Goal: Task Accomplishment & Management: Manage account settings

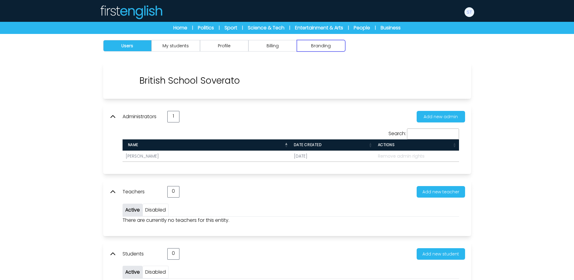
click at [308, 50] on button "Branding" at bounding box center [321, 45] width 48 height 11
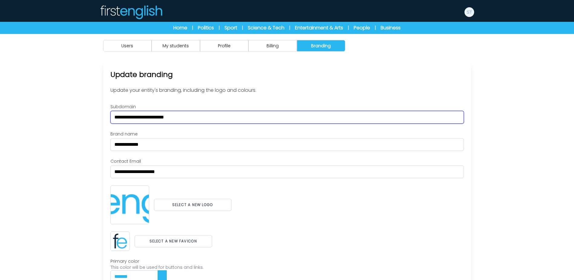
drag, startPoint x: 203, startPoint y: 118, endPoint x: 55, endPoint y: 119, distance: 148.2
click at [55, 119] on div "Users My students Profile" at bounding box center [287, 188] width 574 height 308
paste input "text"
type input "**********"
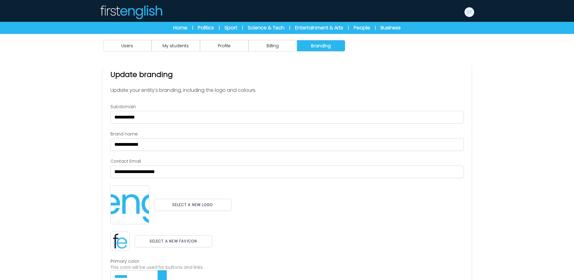
click at [51, 136] on div "Users My students Profile" at bounding box center [287, 188] width 574 height 308
click at [196, 207] on button "Select a new logo" at bounding box center [192, 204] width 77 height 12
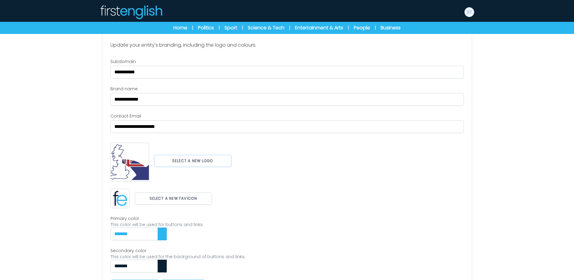
scroll to position [61, 0]
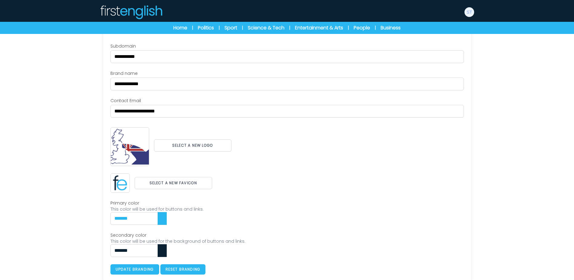
click at [271, 180] on div "Select a new favicon" at bounding box center [286, 182] width 353 height 19
drag, startPoint x: 193, startPoint y: 176, endPoint x: 194, endPoint y: 179, distance: 3.1
click at [193, 176] on div "Select a new favicon" at bounding box center [286, 182] width 353 height 19
click at [194, 179] on button "Select a new favicon" at bounding box center [173, 183] width 77 height 12
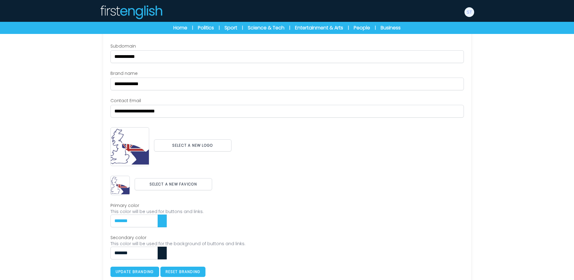
click at [306, 169] on div "**********" at bounding box center [286, 160] width 353 height 234
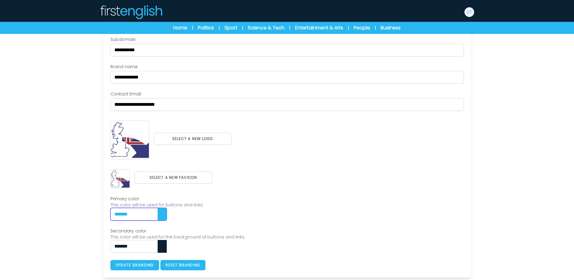
drag, startPoint x: 152, startPoint y: 215, endPoint x: 81, endPoint y: 212, distance: 70.5
click at [81, 212] on div "Users My students Profile" at bounding box center [287, 123] width 574 height 313
paste input "text"
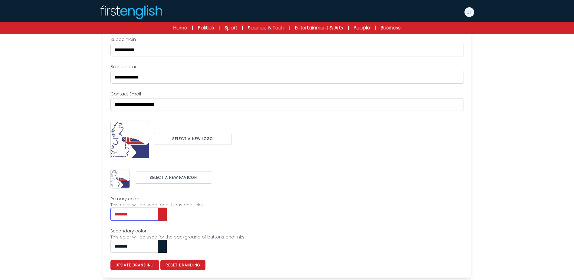
type input "*******"
drag, startPoint x: 148, startPoint y: 246, endPoint x: 77, endPoint y: 237, distance: 71.9
click at [77, 237] on div "Users My students Profile" at bounding box center [287, 123] width 574 height 313
paste input "text"
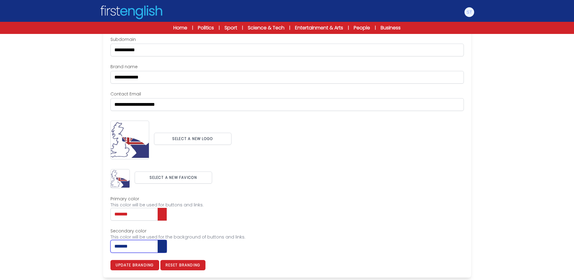
type input "*******"
click at [324, 200] on label "Primary color" at bounding box center [286, 198] width 353 height 6
click at [167, 208] on input "*******" at bounding box center [138, 214] width 56 height 13
type input "*******"
type input "***"
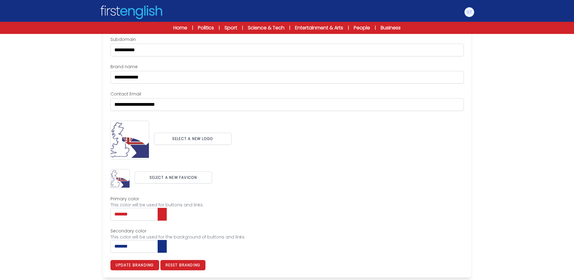
type input "***"
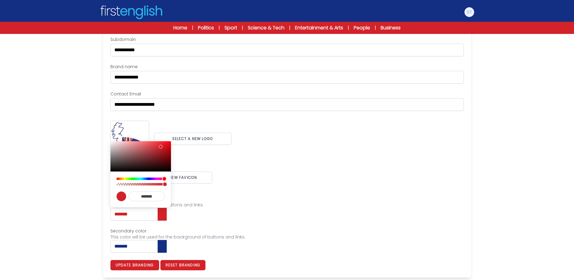
click at [373, 199] on label "Primary color" at bounding box center [286, 198] width 353 height 6
click at [167, 208] on input "*******" at bounding box center [138, 214] width 56 height 13
click at [150, 262] on button "Update branding" at bounding box center [134, 265] width 49 height 10
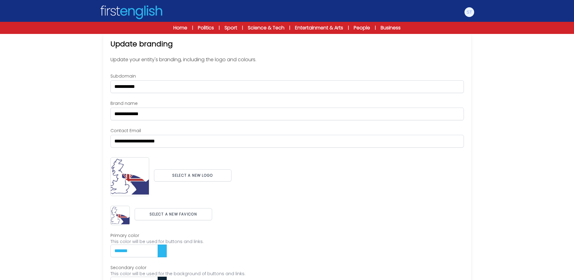
scroll to position [0, 0]
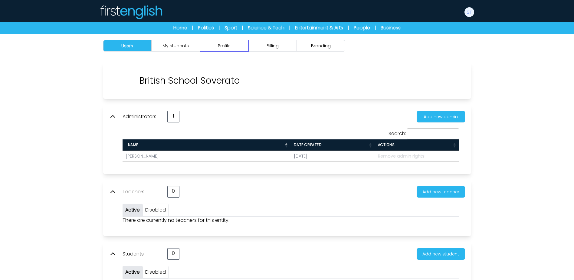
drag, startPoint x: 0, startPoint y: 0, endPoint x: 231, endPoint y: 47, distance: 235.6
click at [231, 47] on button "Profile" at bounding box center [224, 45] width 48 height 11
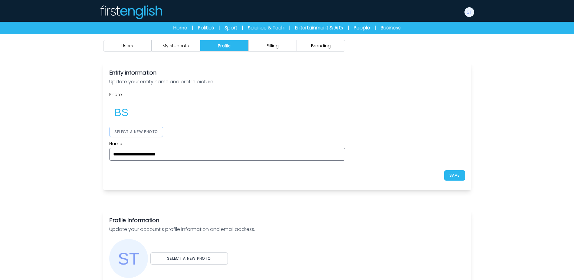
click at [158, 129] on button "SELECT A NEW PHOTO" at bounding box center [136, 131] width 54 height 10
click at [312, 112] on div at bounding box center [227, 112] width 236 height 24
click at [458, 171] on button "SAVE" at bounding box center [454, 175] width 21 height 10
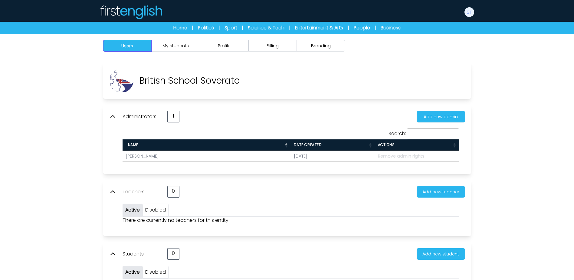
click at [144, 47] on button "Users" at bounding box center [127, 45] width 48 height 11
click at [145, 48] on button "Users" at bounding box center [127, 45] width 48 height 11
click at [467, 18] on div "Manage Account My Account Language English Español Français Level B1 B2 C1 Logo…" at bounding box center [469, 11] width 11 height 19
click at [471, 13] on img at bounding box center [469, 12] width 10 height 10
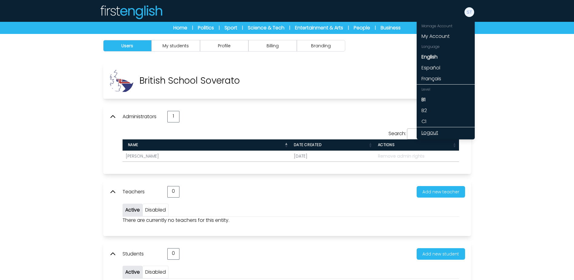
click at [431, 134] on link "Logout" at bounding box center [446, 132] width 58 height 11
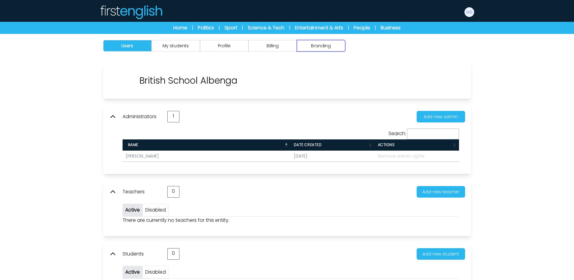
click at [341, 49] on button "Branding" at bounding box center [321, 45] width 48 height 11
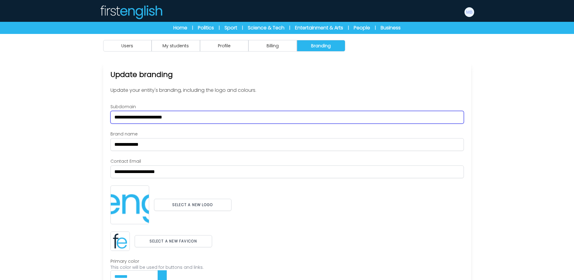
drag, startPoint x: 218, startPoint y: 114, endPoint x: 20, endPoint y: 122, distance: 198.6
click at [20, 122] on div "Users My students Profile" at bounding box center [287, 188] width 574 height 308
paste input "text"
type input "**********"
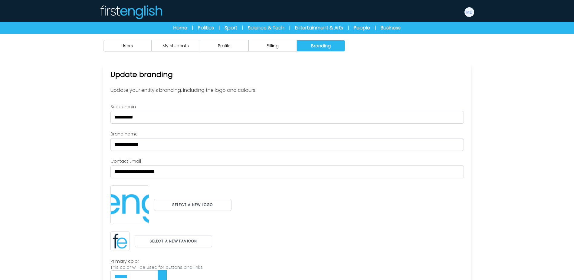
click at [20, 122] on div "Users My students Profile" at bounding box center [287, 188] width 574 height 308
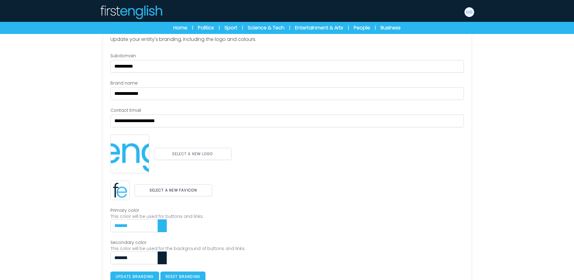
scroll to position [61, 0]
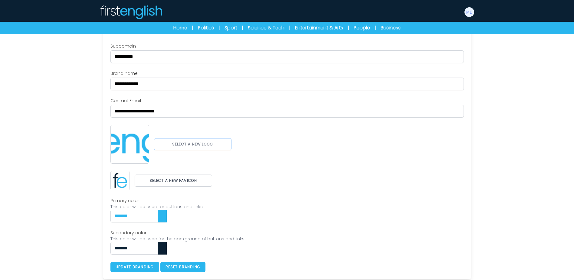
click at [191, 141] on button "Select a new logo" at bounding box center [192, 144] width 77 height 12
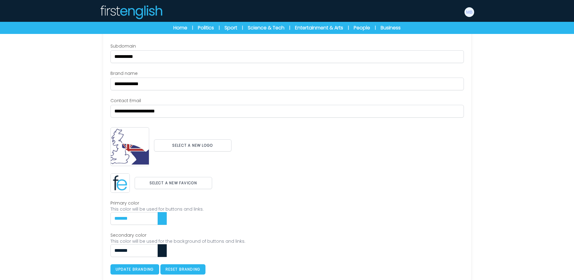
drag, startPoint x: 272, startPoint y: 172, endPoint x: 261, endPoint y: 175, distance: 11.5
click at [272, 172] on div "**********" at bounding box center [286, 158] width 353 height 231
click at [178, 183] on button "Select a new favicon" at bounding box center [173, 183] width 77 height 12
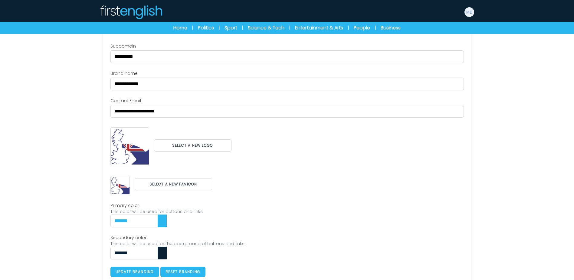
click at [290, 195] on div "**********" at bounding box center [286, 160] width 353 height 234
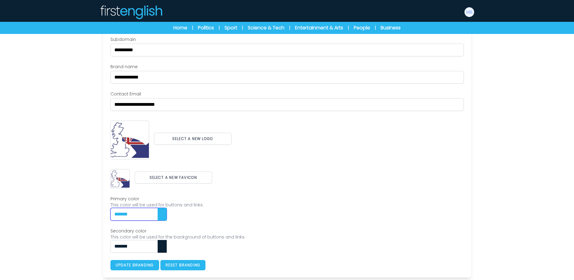
drag, startPoint x: 143, startPoint y: 214, endPoint x: 106, endPoint y: 213, distance: 37.2
click at [106, 214] on div "**********" at bounding box center [287, 136] width 368 height 282
paste input "text"
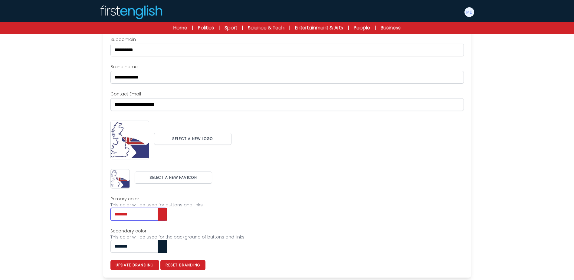
type input "*******"
drag, startPoint x: 97, startPoint y: 242, endPoint x: 61, endPoint y: 240, distance: 35.8
click at [61, 240] on div "Users My students Profile" at bounding box center [287, 123] width 574 height 313
paste input "*"
drag, startPoint x: 144, startPoint y: 246, endPoint x: 76, endPoint y: 244, distance: 68.4
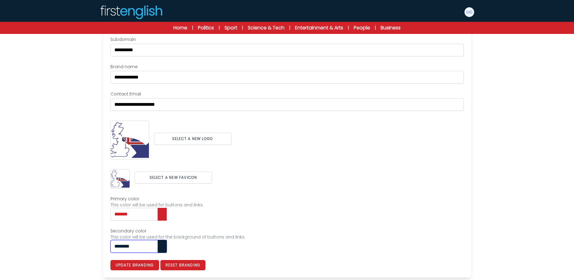
click at [76, 244] on div "Users My students Profile" at bounding box center [287, 123] width 574 height 313
paste input "text"
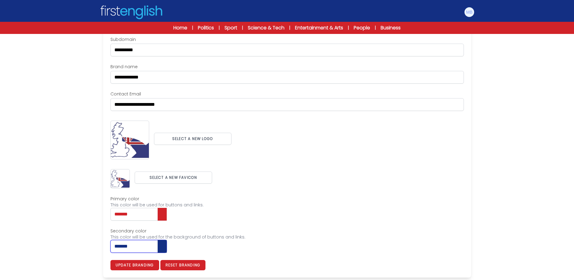
type input "*******"
click at [237, 237] on div "This color will be used for the background of buttons and links." at bounding box center [286, 237] width 353 height 6
click at [144, 264] on button "Update branding" at bounding box center [134, 265] width 49 height 10
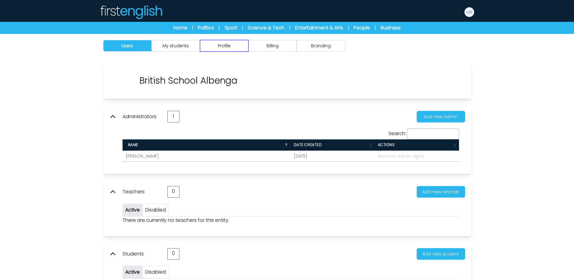
click at [221, 47] on button "Profile" at bounding box center [224, 45] width 48 height 11
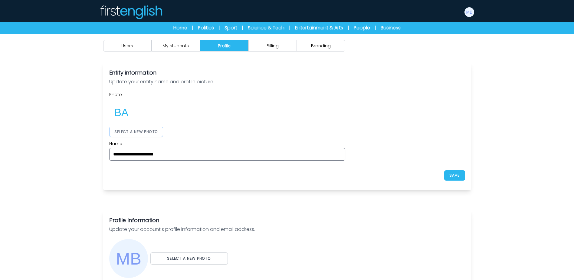
click at [145, 129] on button "SELECT A NEW PHOTO" at bounding box center [136, 131] width 54 height 10
click at [397, 115] on div "**********" at bounding box center [287, 125] width 356 height 69
click at [455, 177] on button "SAVE" at bounding box center [454, 175] width 21 height 10
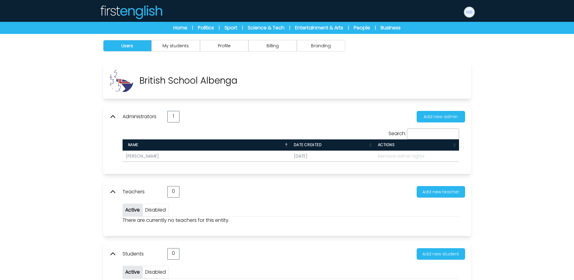
click at [469, 12] on img at bounding box center [469, 12] width 10 height 10
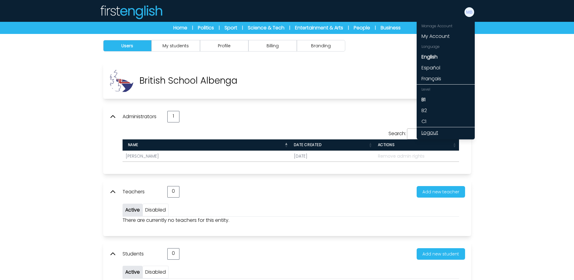
click at [434, 133] on link "Logout" at bounding box center [446, 132] width 58 height 11
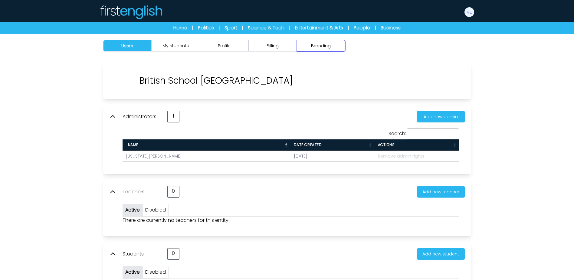
click at [325, 43] on button "Branding" at bounding box center [321, 45] width 48 height 11
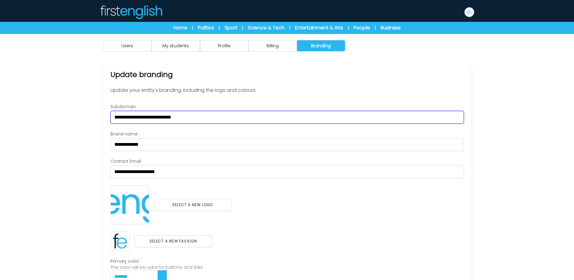
drag, startPoint x: 126, startPoint y: 116, endPoint x: 53, endPoint y: 115, distance: 73.2
click at [53, 115] on div "Users My students Profile" at bounding box center [287, 188] width 574 height 308
paste input "text"
type input "**********"
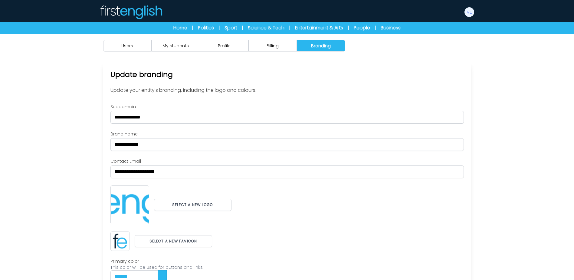
click at [52, 115] on div "Users My students Profile" at bounding box center [287, 188] width 574 height 308
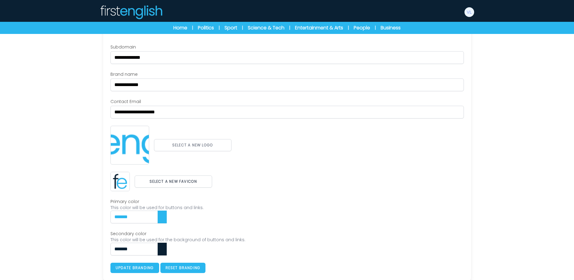
scroll to position [61, 0]
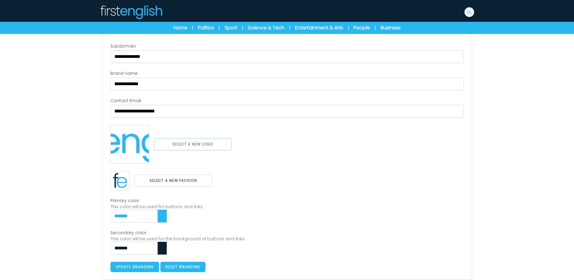
click at [196, 142] on button "Select a new logo" at bounding box center [192, 144] width 77 height 12
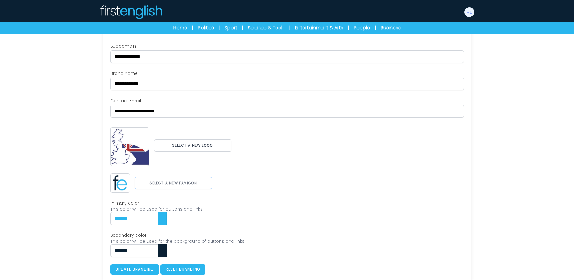
click at [194, 180] on button "Select a new favicon" at bounding box center [173, 183] width 77 height 12
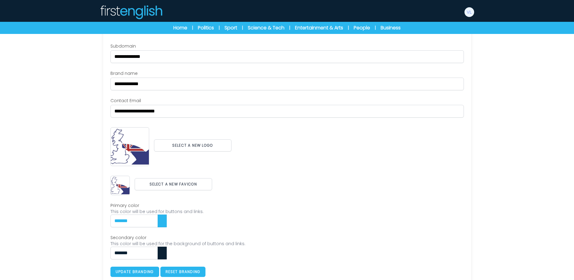
click at [279, 176] on div "Select a new favicon" at bounding box center [286, 184] width 353 height 22
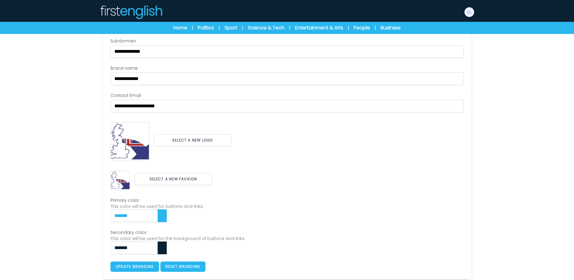
scroll to position [67, 0]
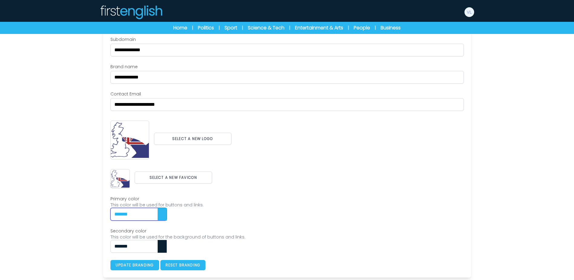
drag, startPoint x: 153, startPoint y: 213, endPoint x: 12, endPoint y: 211, distance: 141.0
click at [12, 211] on div "Users My students Profile" at bounding box center [287, 123] width 574 height 313
paste input "text"
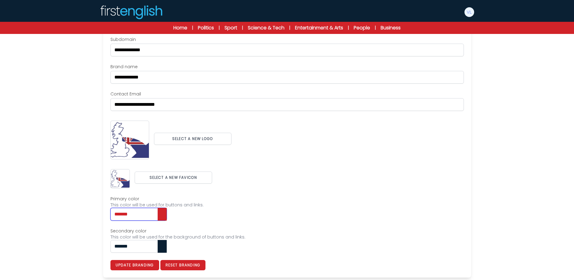
type input "*******"
drag, startPoint x: 143, startPoint y: 246, endPoint x: 69, endPoint y: 244, distance: 74.4
click at [69, 245] on div "Users My students Profile" at bounding box center [287, 123] width 574 height 313
paste input "text"
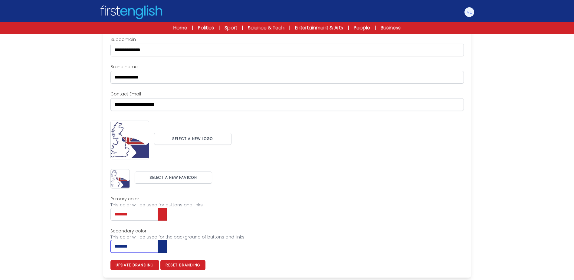
type input "*******"
click at [283, 220] on div "**********" at bounding box center [286, 153] width 353 height 234
click at [138, 263] on button "Update branding" at bounding box center [134, 265] width 49 height 10
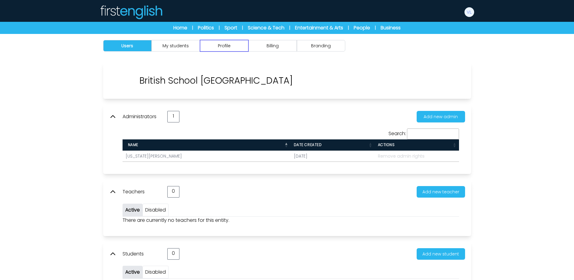
click at [241, 47] on button "Profile" at bounding box center [224, 45] width 48 height 11
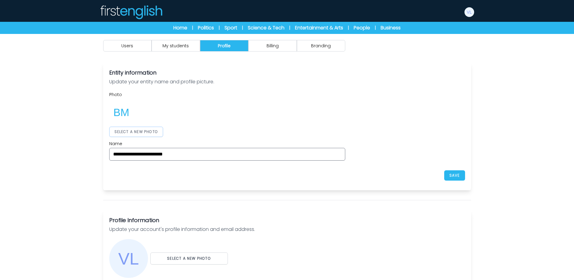
click at [158, 128] on button "SELECT A NEW PHOTO" at bounding box center [136, 131] width 54 height 10
click at [312, 121] on div at bounding box center [227, 112] width 236 height 24
click at [454, 173] on button "SAVE" at bounding box center [454, 175] width 21 height 10
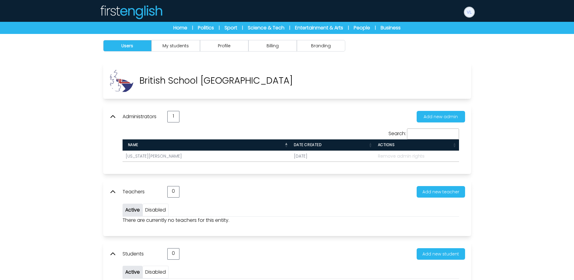
click at [466, 15] on img at bounding box center [469, 12] width 10 height 10
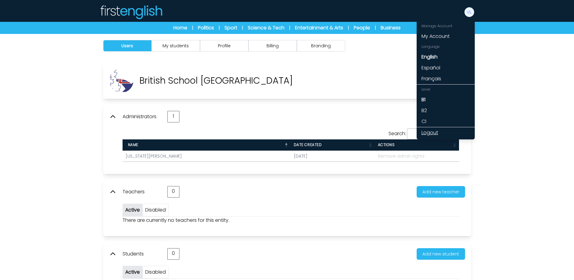
click at [436, 132] on link "Logout" at bounding box center [446, 132] width 58 height 11
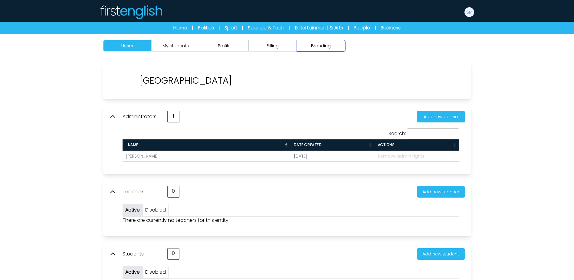
click at [333, 47] on button "Branding" at bounding box center [321, 45] width 48 height 11
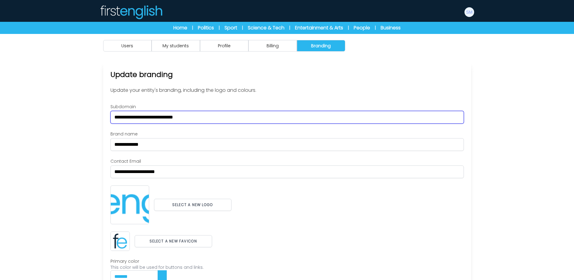
drag, startPoint x: 101, startPoint y: 119, endPoint x: 84, endPoint y: 118, distance: 17.0
click at [84, 118] on div "Users My students Profile" at bounding box center [287, 188] width 574 height 308
paste input "text"
type input "**********"
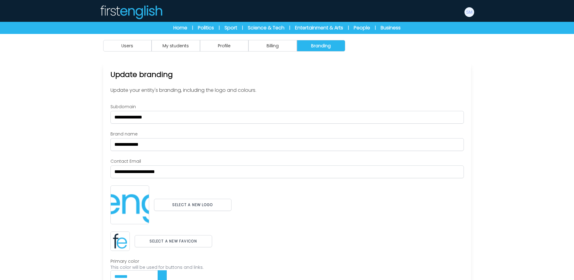
click at [74, 125] on div "Users My students Profile" at bounding box center [287, 188] width 574 height 308
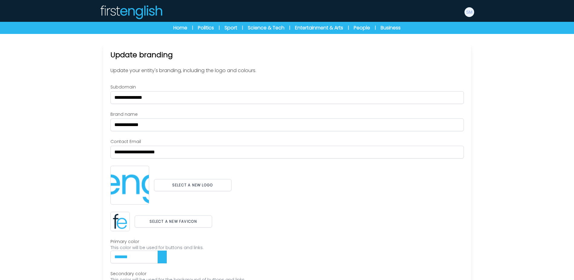
scroll to position [30, 0]
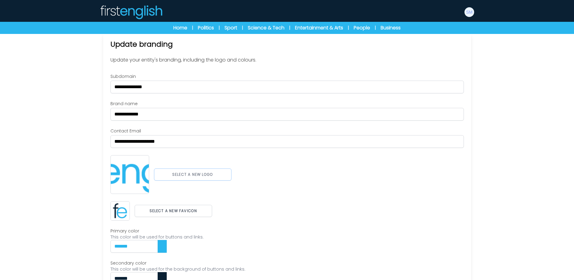
click at [189, 175] on button "Select a new logo" at bounding box center [192, 174] width 77 height 12
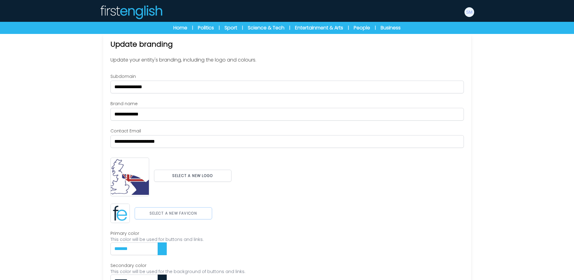
click at [188, 207] on button "Select a new favicon" at bounding box center [173, 213] width 77 height 12
click at [285, 186] on div "Select a new logo" at bounding box center [286, 175] width 353 height 41
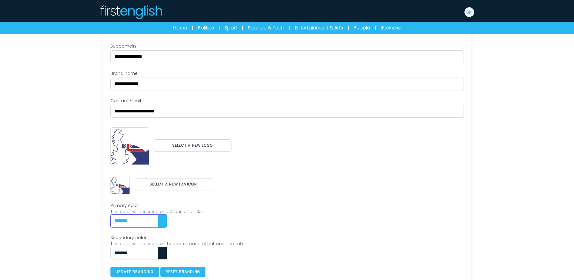
drag, startPoint x: 147, startPoint y: 223, endPoint x: 103, endPoint y: 217, distance: 44.3
click at [103, 217] on div "**********" at bounding box center [287, 143] width 368 height 282
paste input "text"
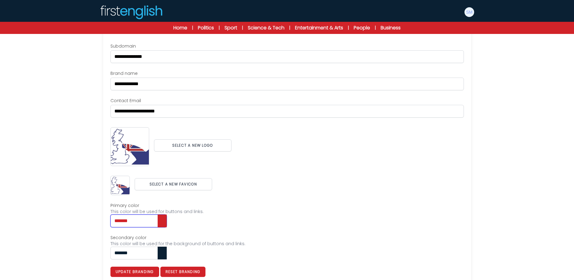
type input "*******"
click at [95, 248] on div "**********" at bounding box center [286, 143] width 387 height 282
paste input "text"
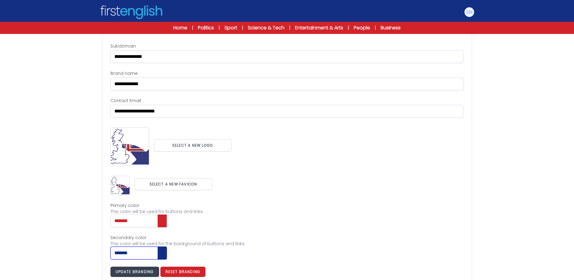
type input "*******"
click at [131, 272] on button "Update branding" at bounding box center [134, 271] width 49 height 10
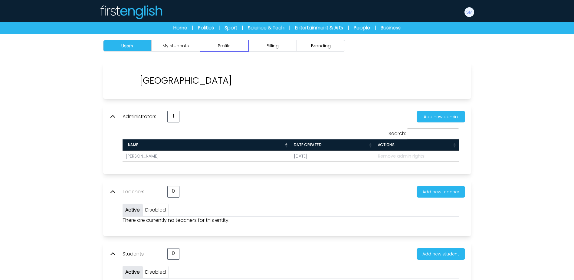
click at [230, 44] on button "Profile" at bounding box center [224, 45] width 48 height 11
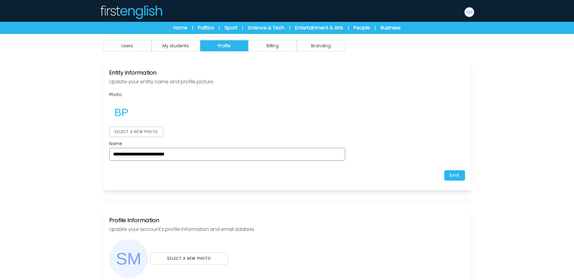
click at [160, 130] on button "SELECT A NEW PHOTO" at bounding box center [136, 131] width 54 height 10
click at [329, 108] on div at bounding box center [227, 112] width 236 height 24
click at [463, 175] on button "SAVE" at bounding box center [454, 175] width 21 height 10
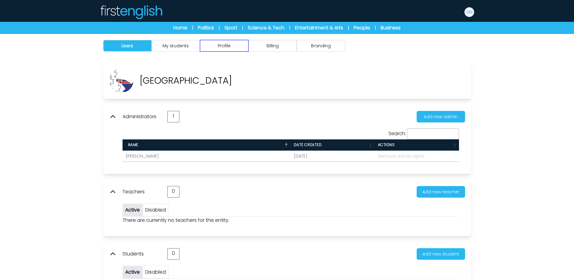
click at [233, 48] on button "Profile" at bounding box center [224, 45] width 48 height 11
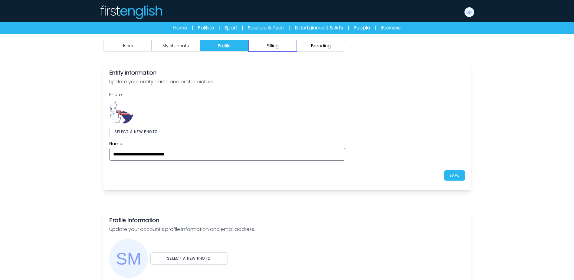
click at [275, 48] on button "Billing" at bounding box center [272, 45] width 48 height 11
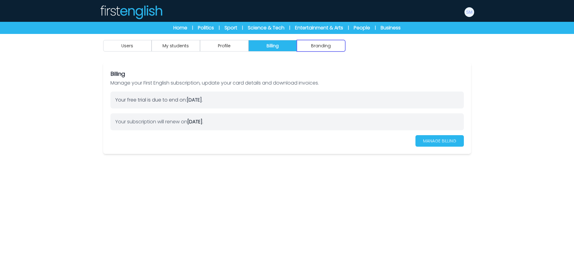
click at [304, 47] on button "Branding" at bounding box center [321, 45] width 48 height 11
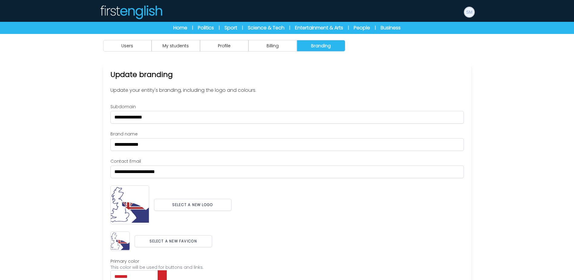
click at [468, 15] on img at bounding box center [469, 12] width 10 height 10
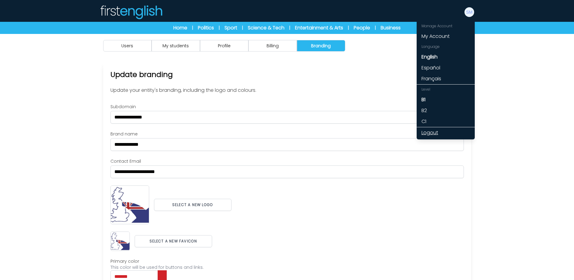
click at [433, 135] on link "Logout" at bounding box center [446, 132] width 58 height 11
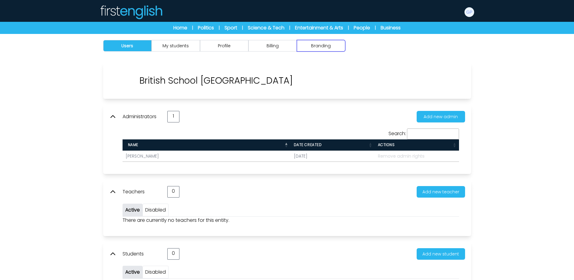
click at [279, 45] on button "Branding" at bounding box center [321, 45] width 48 height 11
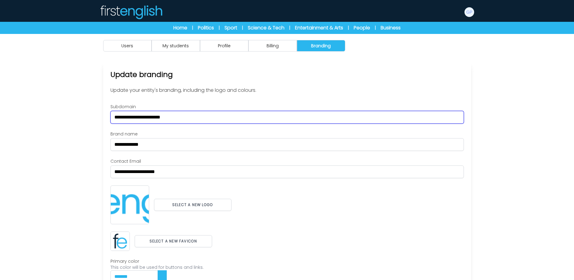
drag, startPoint x: 176, startPoint y: 114, endPoint x: 76, endPoint y: 113, distance: 100.8
click at [76, 113] on div "Users My students Profile" at bounding box center [287, 188] width 574 height 308
paste input "text"
type input "*********"
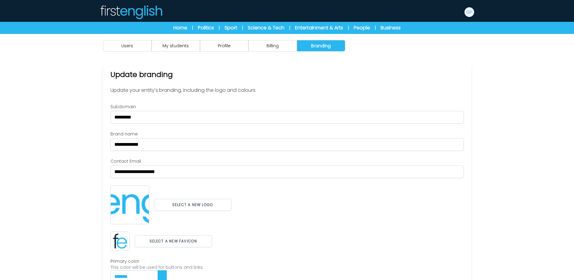
click at [76, 113] on div "Users My students Profile" at bounding box center [287, 188] width 574 height 308
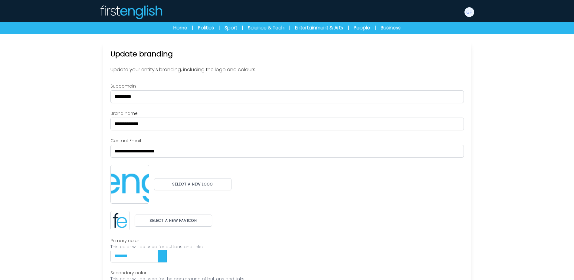
scroll to position [30, 0]
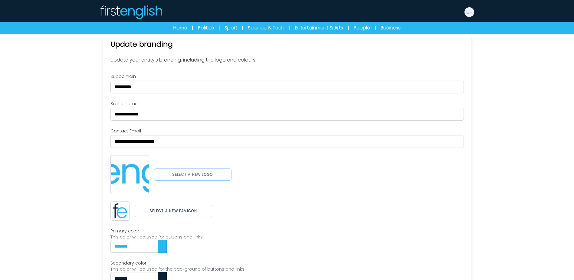
click at [204, 174] on button "Select a new logo" at bounding box center [192, 174] width 77 height 12
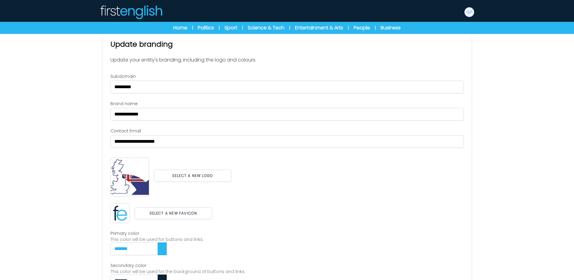
click at [279, 186] on div "Select a new logo" at bounding box center [286, 175] width 353 height 41
click at [197, 194] on button "Select a new favicon" at bounding box center [173, 213] width 77 height 12
click at [279, 194] on div "**********" at bounding box center [286, 190] width 353 height 234
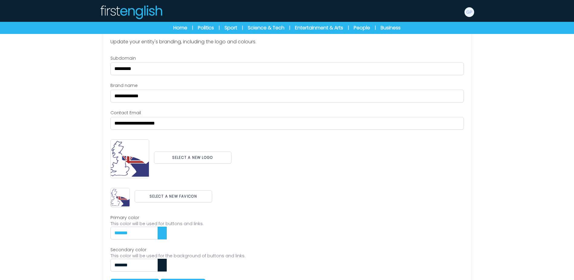
scroll to position [67, 0]
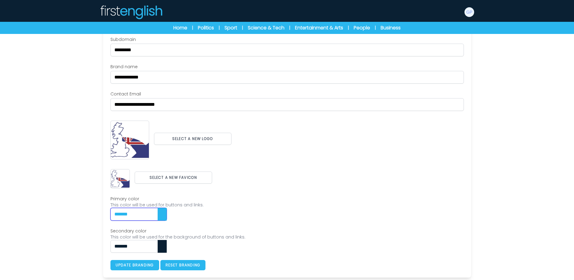
drag, startPoint x: 150, startPoint y: 214, endPoint x: 99, endPoint y: 214, distance: 50.8
click at [99, 194] on div "**********" at bounding box center [286, 136] width 387 height 282
paste input "text"
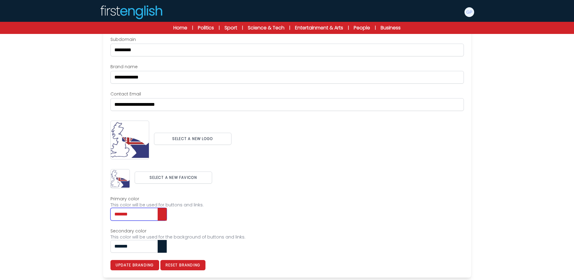
type input "*******"
drag, startPoint x: 99, startPoint y: 244, endPoint x: 96, endPoint y: 244, distance: 3.7
click at [96, 194] on div "**********" at bounding box center [286, 136] width 387 height 282
paste input "text"
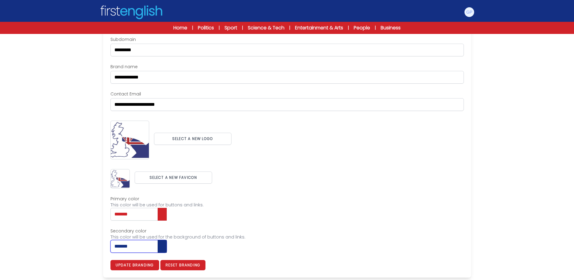
type input "*******"
click at [279, 194] on div "This color will be used for the background of buttons and links." at bounding box center [286, 237] width 353 height 6
click at [144, 194] on button "Update branding" at bounding box center [134, 265] width 49 height 10
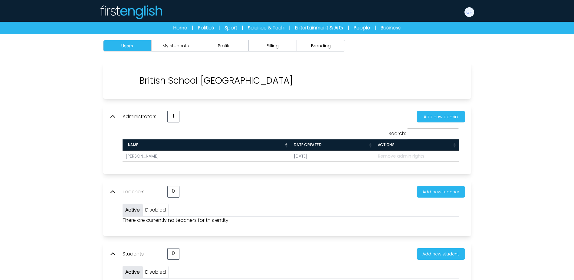
drag, startPoint x: 319, startPoint y: 53, endPoint x: 320, endPoint y: 49, distance: 4.5
click at [319, 51] on div "Users My students Profile Billing" at bounding box center [286, 46] width 387 height 24
click at [320, 49] on button "Branding" at bounding box center [321, 45] width 48 height 11
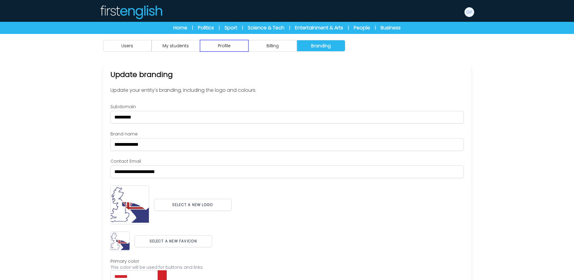
click at [237, 44] on button "Profile" at bounding box center [224, 45] width 48 height 11
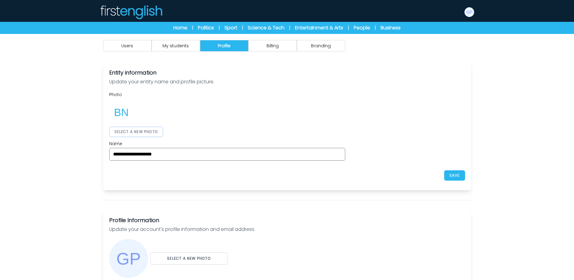
click at [145, 130] on button "SELECT A NEW PHOTO" at bounding box center [136, 131] width 54 height 10
click at [280, 116] on div at bounding box center [227, 112] width 236 height 24
click at [457, 176] on button "SAVE" at bounding box center [454, 175] width 21 height 10
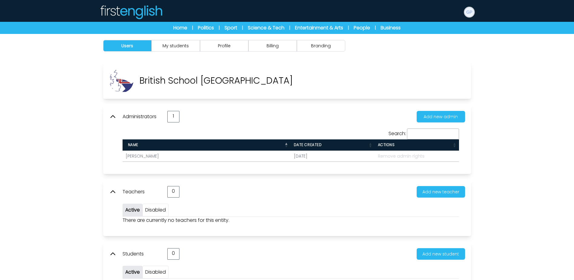
click at [470, 15] on img at bounding box center [469, 12] width 10 height 10
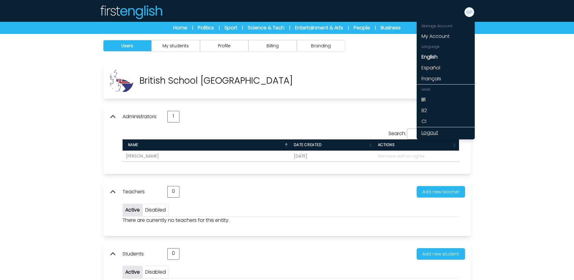
click at [431, 131] on link "Logout" at bounding box center [446, 132] width 58 height 11
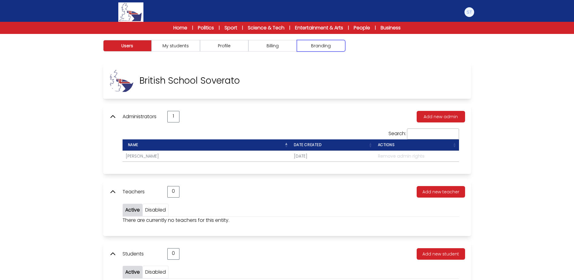
click at [315, 49] on button "Branding" at bounding box center [321, 45] width 48 height 11
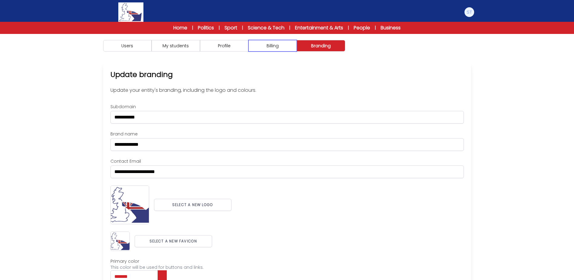
click at [278, 42] on button "Billing" at bounding box center [272, 45] width 48 height 11
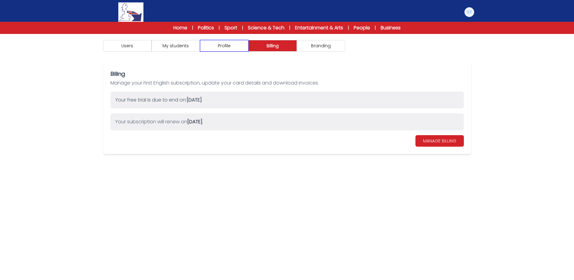
click at [227, 50] on button "Profile" at bounding box center [224, 45] width 48 height 11
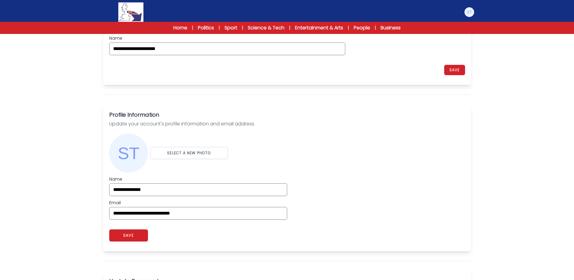
scroll to position [121, 0]
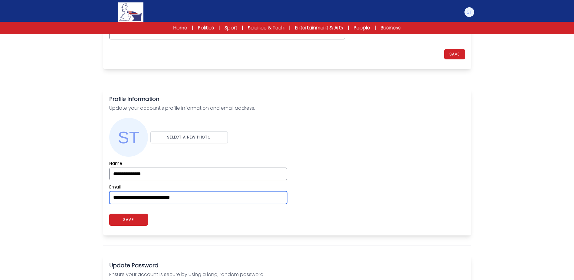
drag, startPoint x: 134, startPoint y: 196, endPoint x: 63, endPoint y: 190, distance: 71.9
click at [63, 190] on div "Users My students Profile" at bounding box center [287, 196] width 574 height 567
paste input "email"
type input "**********"
click at [378, 185] on div "**********" at bounding box center [287, 182] width 356 height 44
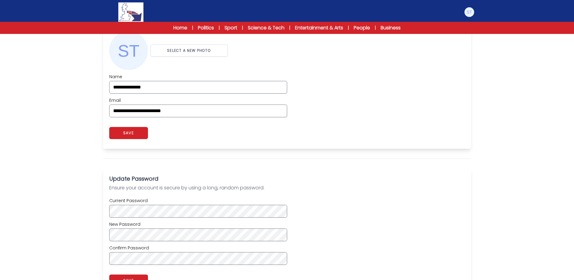
scroll to position [182, 0]
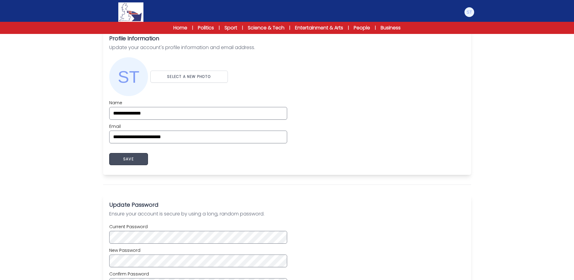
click at [133, 161] on button "SAVE" at bounding box center [128, 159] width 39 height 12
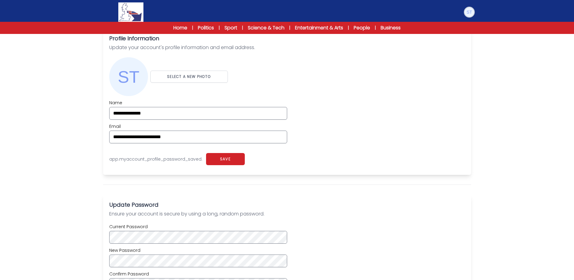
drag, startPoint x: 468, startPoint y: 13, endPoint x: 456, endPoint y: 87, distance: 75.1
click at [468, 14] on img at bounding box center [469, 12] width 10 height 10
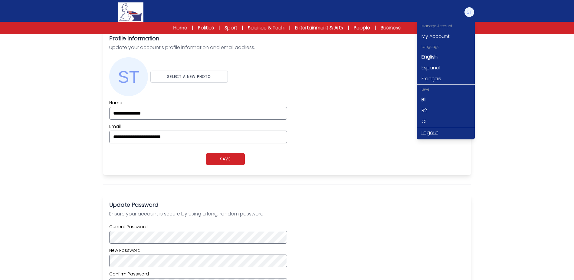
click at [434, 130] on link "Logout" at bounding box center [446, 132] width 58 height 11
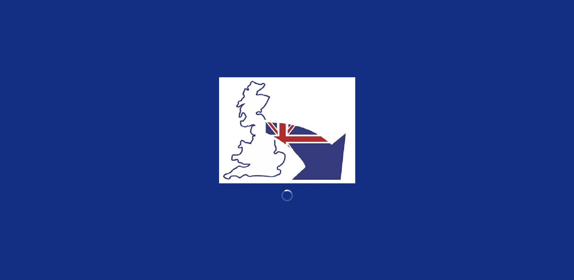
type input "**********"
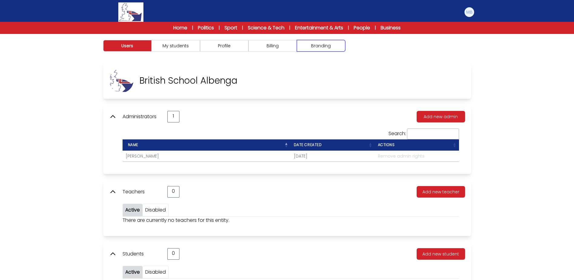
click at [317, 45] on button "Branding" at bounding box center [321, 45] width 48 height 11
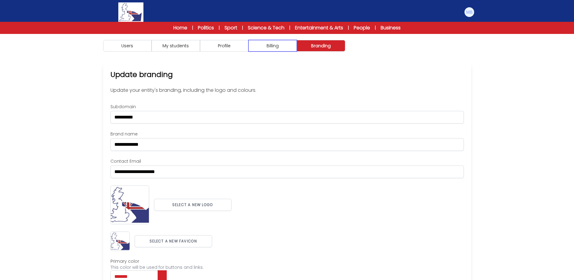
drag, startPoint x: 275, startPoint y: 45, endPoint x: 236, endPoint y: 51, distance: 39.4
click at [272, 46] on button "Billing" at bounding box center [272, 45] width 48 height 11
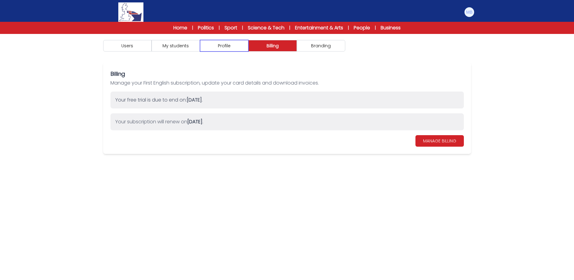
click at [233, 51] on button "Profile" at bounding box center [224, 45] width 48 height 11
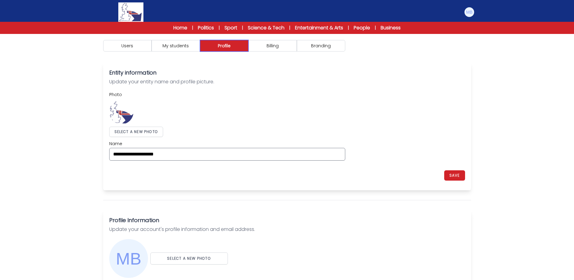
scroll to position [121, 0]
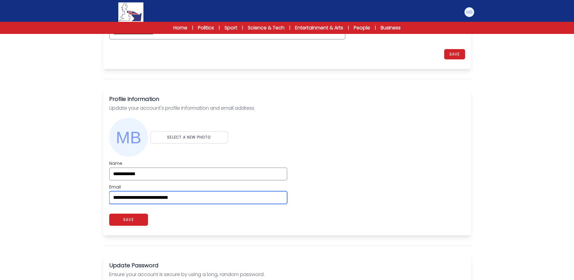
drag, startPoint x: 232, startPoint y: 200, endPoint x: 79, endPoint y: 179, distance: 155.1
click at [77, 182] on div "Users My students Profile" at bounding box center [287, 196] width 574 height 567
paste input "email"
type input "**********"
click at [374, 169] on div "**********" at bounding box center [287, 182] width 356 height 44
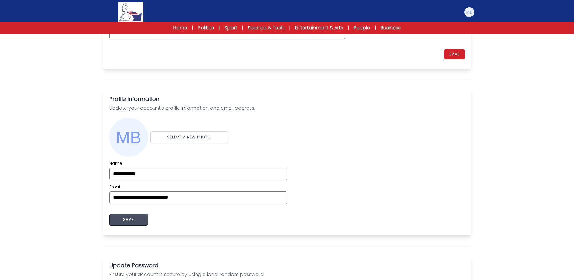
click at [141, 225] on button "SAVE" at bounding box center [128, 219] width 39 height 12
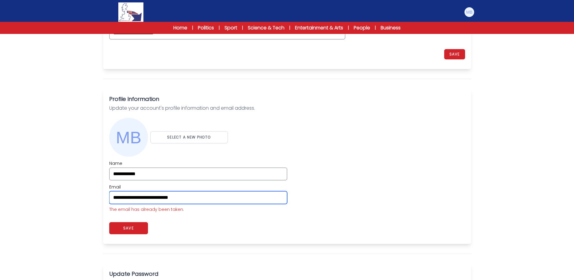
drag, startPoint x: 235, startPoint y: 192, endPoint x: 356, endPoint y: 203, distance: 121.5
click at [75, 201] on div "Users My students Profile" at bounding box center [287, 201] width 574 height 576
click at [466, 12] on img at bounding box center [469, 12] width 10 height 10
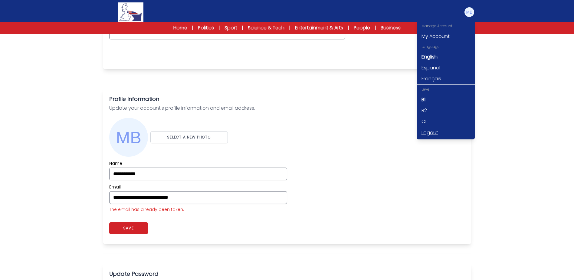
click at [433, 130] on link "Logout" at bounding box center [446, 132] width 58 height 11
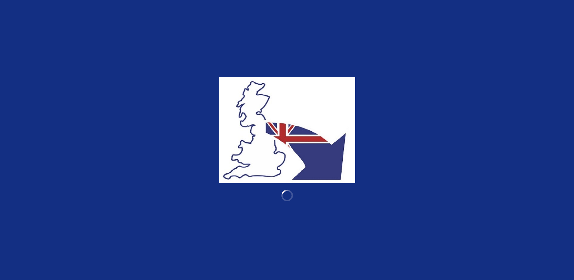
type input "**********"
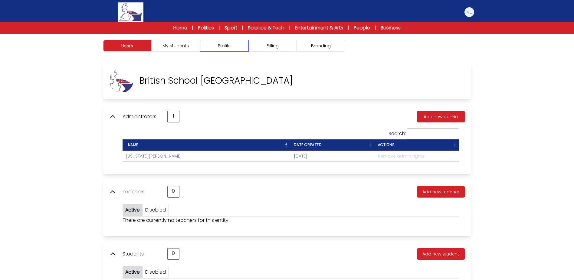
click at [236, 47] on button "Profile" at bounding box center [224, 45] width 48 height 11
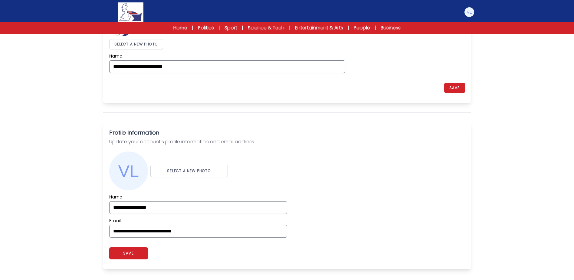
scroll to position [91, 0]
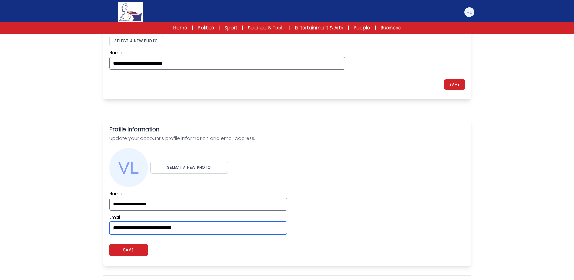
drag, startPoint x: 240, startPoint y: 230, endPoint x: 68, endPoint y: 228, distance: 171.9
click at [68, 228] on div "Users My students Profile" at bounding box center [287, 226] width 574 height 567
paste input "email"
type input "**********"
click at [392, 197] on div "**********" at bounding box center [287, 212] width 356 height 44
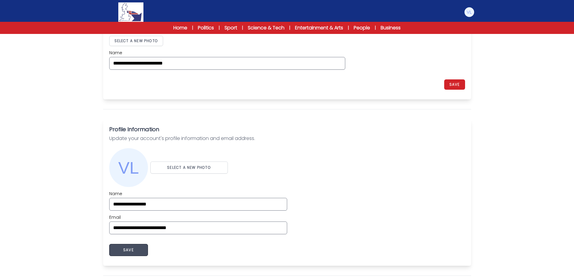
click at [133, 245] on button "SAVE" at bounding box center [128, 250] width 39 height 12
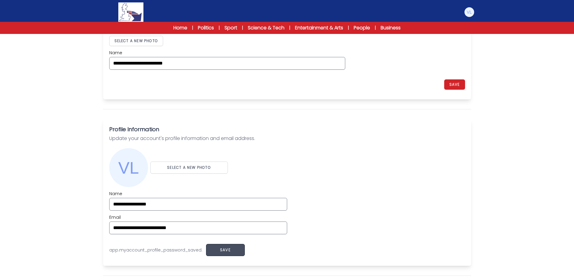
click at [231, 250] on button "SAVE" at bounding box center [225, 250] width 39 height 12
click at [472, 10] on img at bounding box center [469, 12] width 10 height 10
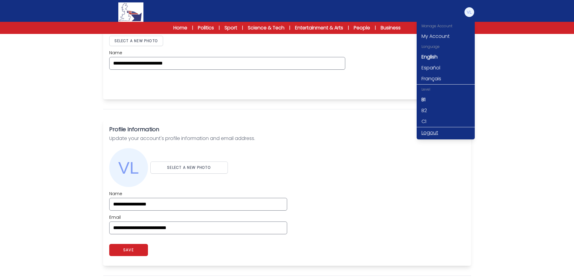
drag, startPoint x: 427, startPoint y: 132, endPoint x: 419, endPoint y: 128, distance: 8.9
click at [427, 132] on link "Logout" at bounding box center [446, 132] width 58 height 11
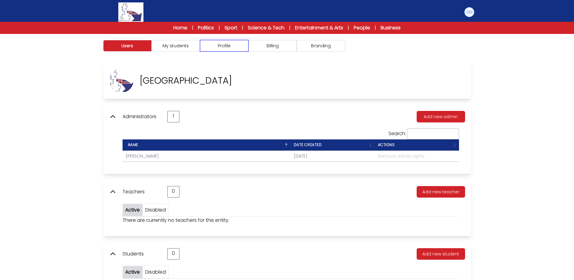
click at [238, 44] on button "Profile" at bounding box center [224, 45] width 48 height 11
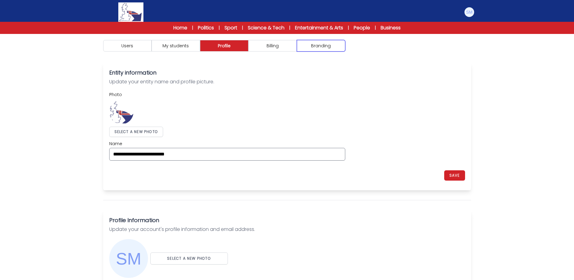
click at [323, 48] on button "Branding" at bounding box center [321, 45] width 48 height 11
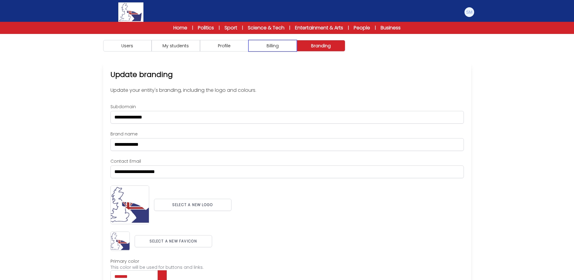
click at [277, 47] on button "Billing" at bounding box center [272, 45] width 48 height 11
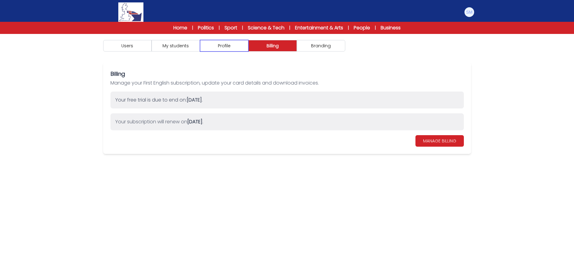
click at [227, 47] on button "Profile" at bounding box center [224, 45] width 48 height 11
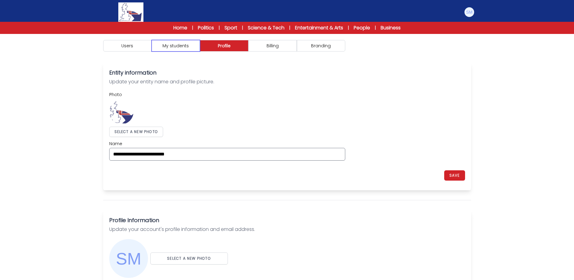
click at [182, 47] on button "My students" at bounding box center [176, 45] width 48 height 11
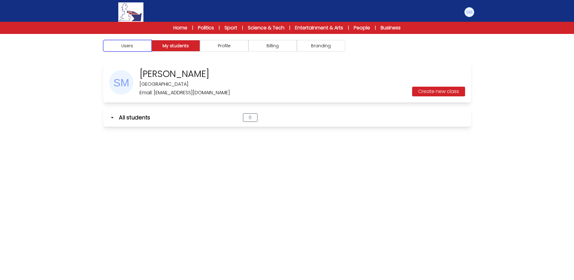
click at [142, 48] on button "Users" at bounding box center [127, 45] width 48 height 11
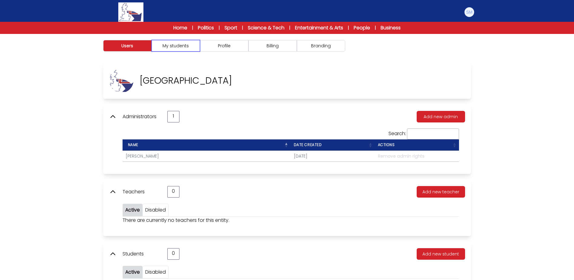
click at [185, 47] on button "My students" at bounding box center [176, 45] width 48 height 11
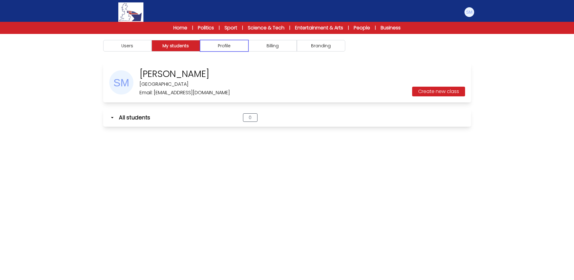
click at [244, 44] on button "Profile" at bounding box center [224, 45] width 48 height 11
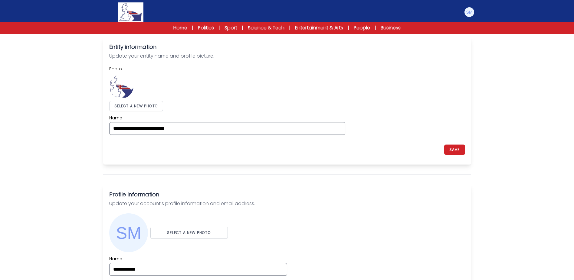
scroll to position [121, 0]
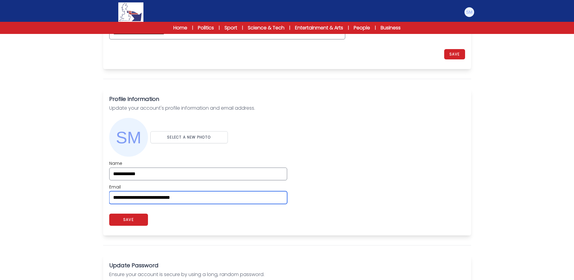
drag, startPoint x: 217, startPoint y: 198, endPoint x: 84, endPoint y: 184, distance: 133.9
click at [82, 185] on div "Users My students Profile" at bounding box center [287, 196] width 574 height 567
paste input "email"
type input "**********"
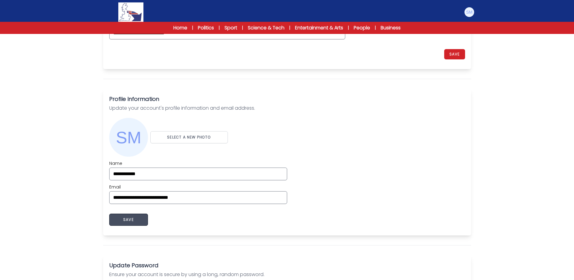
click at [139, 220] on button "SAVE" at bounding box center [128, 219] width 39 height 12
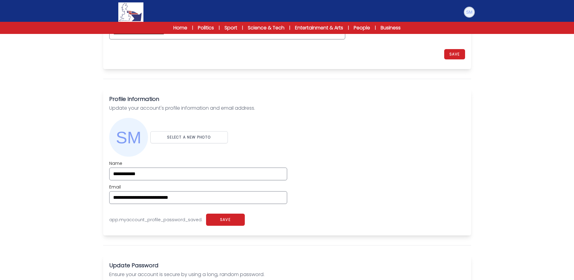
click at [468, 11] on img at bounding box center [469, 12] width 10 height 10
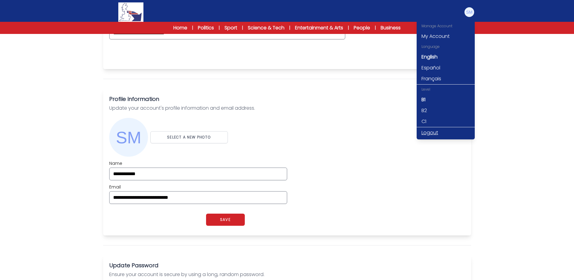
drag, startPoint x: 424, startPoint y: 133, endPoint x: 157, endPoint y: 10, distance: 294.6
click at [424, 133] on link "Logout" at bounding box center [446, 132] width 58 height 11
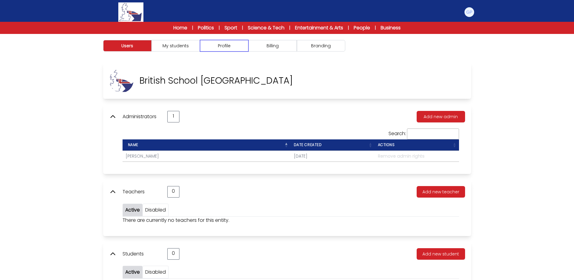
click at [236, 47] on button "Profile" at bounding box center [224, 45] width 48 height 11
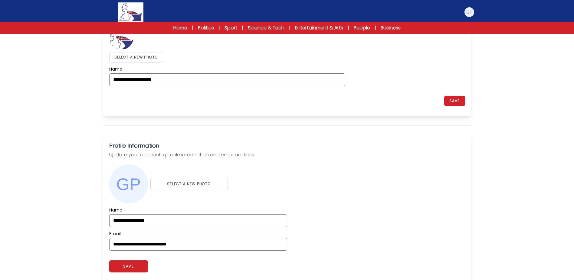
scroll to position [91, 0]
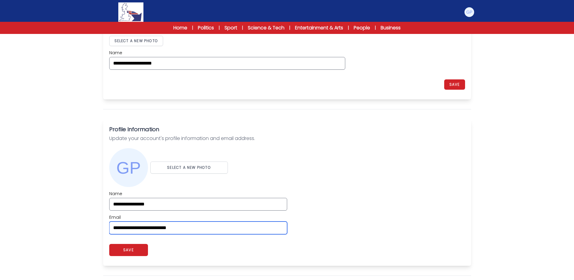
drag, startPoint x: 188, startPoint y: 230, endPoint x: 64, endPoint y: 233, distance: 124.7
click at [64, 233] on div "Users My students Profile" at bounding box center [287, 226] width 574 height 567
paste input "email"
type input "**********"
click at [58, 233] on div "Users My students Profile" at bounding box center [287, 226] width 574 height 567
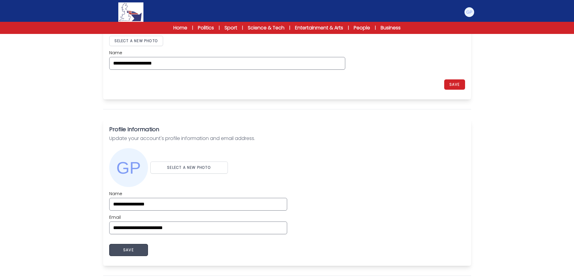
click at [125, 251] on button "SAVE" at bounding box center [128, 250] width 39 height 12
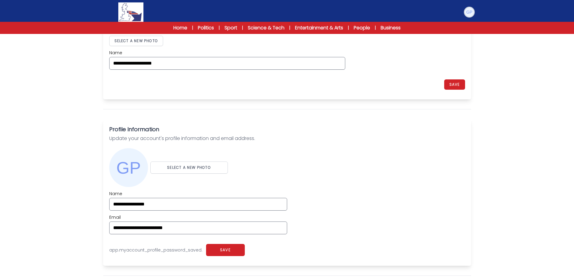
click at [467, 14] on img at bounding box center [469, 12] width 10 height 10
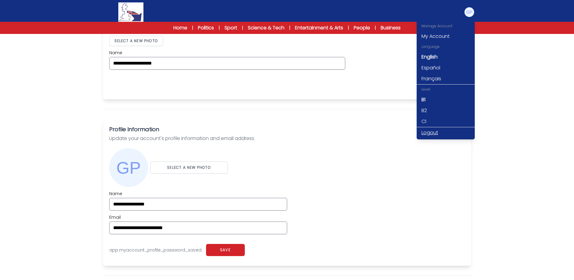
click at [436, 128] on link "Logout" at bounding box center [446, 132] width 58 height 11
